Goal: Check status: Check status

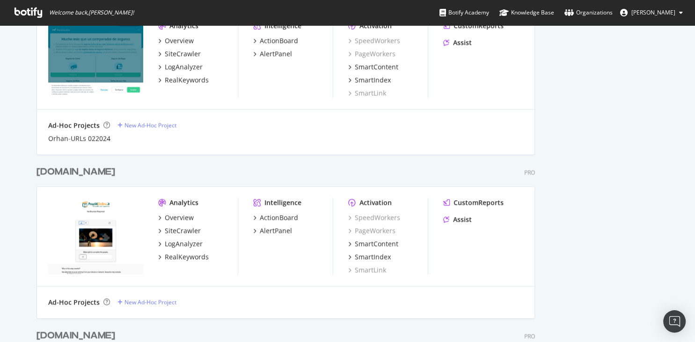
scroll to position [876, 0]
click at [187, 244] on div "LogAnalyzer" at bounding box center [184, 242] width 38 height 9
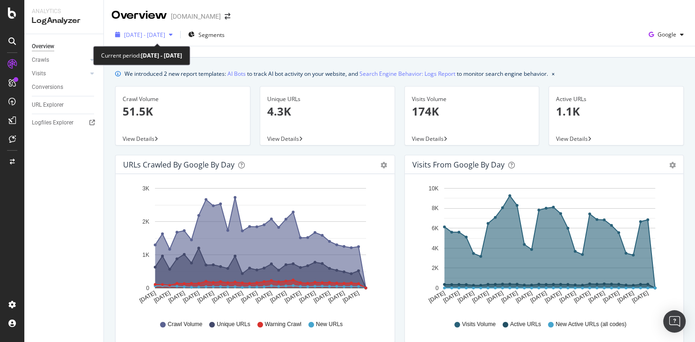
click at [176, 29] on div "[DATE] - [DATE]" at bounding box center [143, 35] width 65 height 14
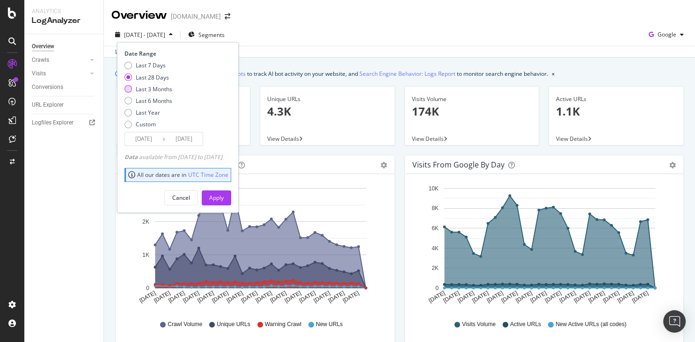
click at [128, 86] on div "Last 3 Months" at bounding box center [127, 88] width 7 height 7
type input "[DATE]"
click at [224, 196] on div "Apply" at bounding box center [216, 198] width 15 height 8
